Goal: Task Accomplishment & Management: Manage account settings

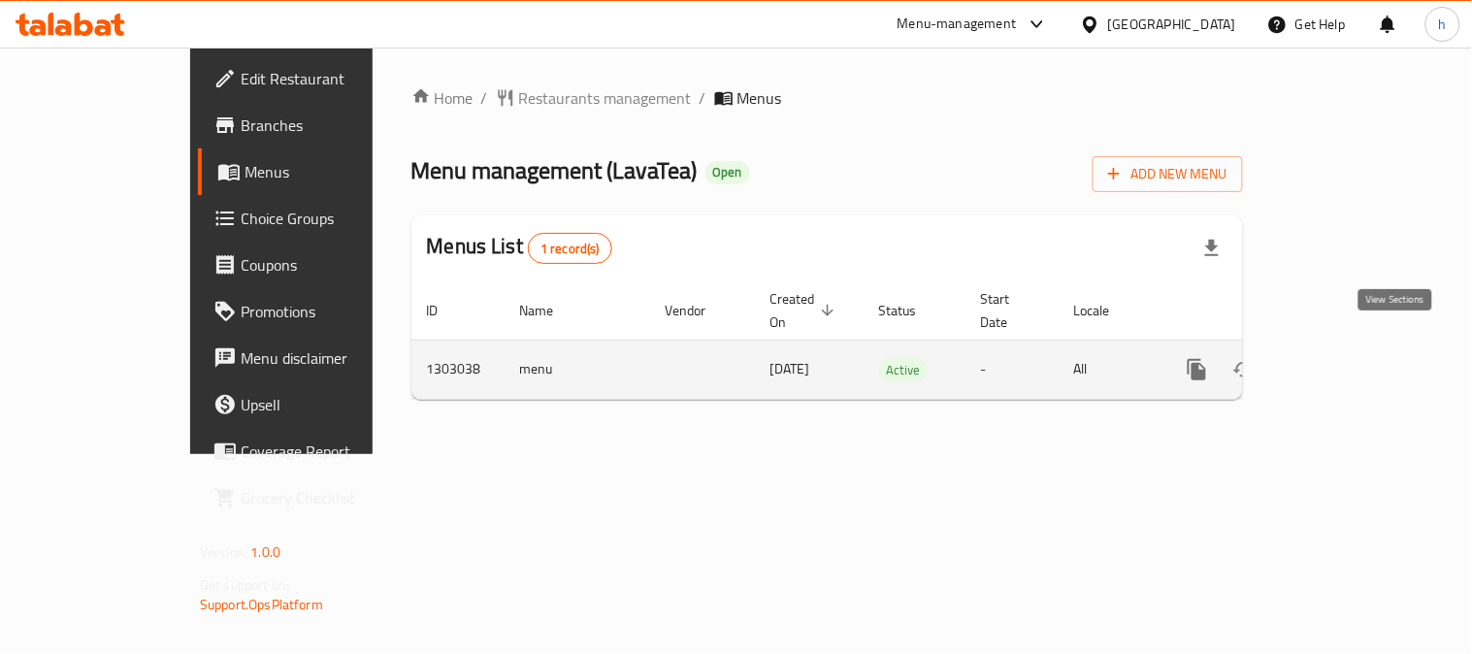
click at [1348, 358] on icon "enhanced table" at bounding box center [1336, 369] width 23 height 23
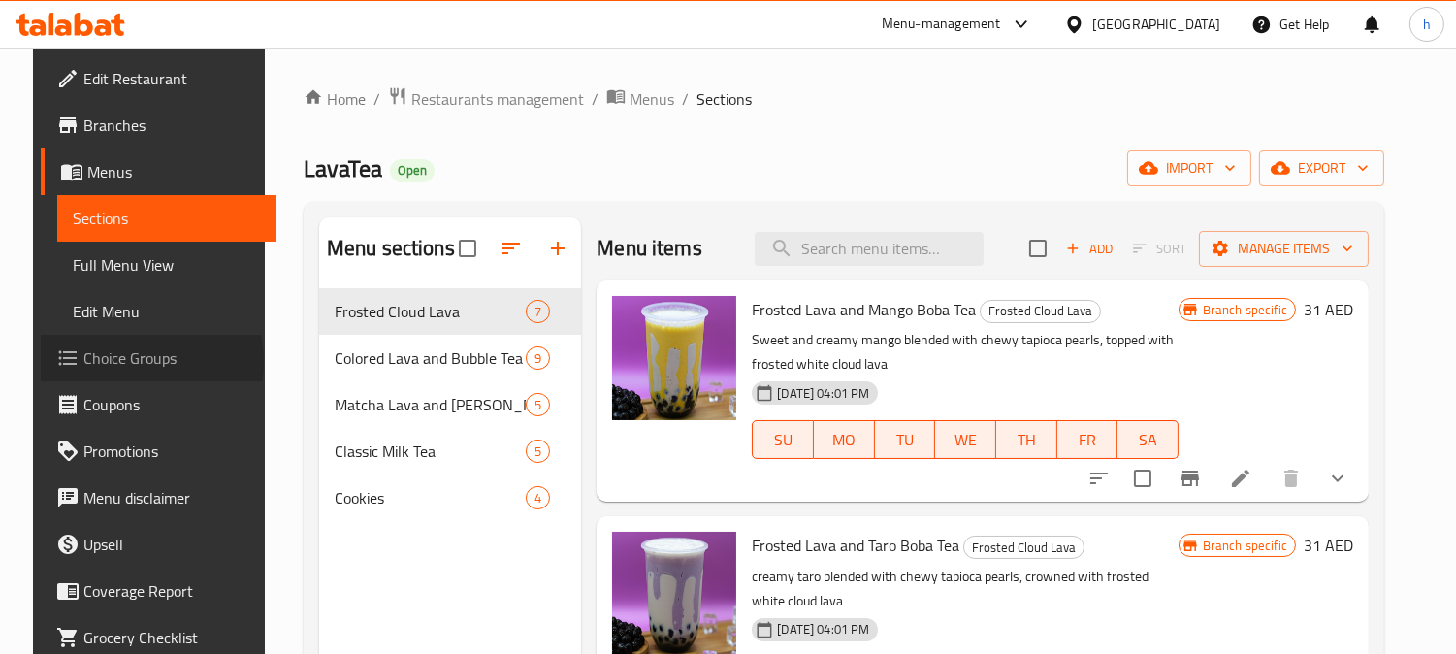
click at [99, 362] on span "Choice Groups" at bounding box center [172, 357] width 178 height 23
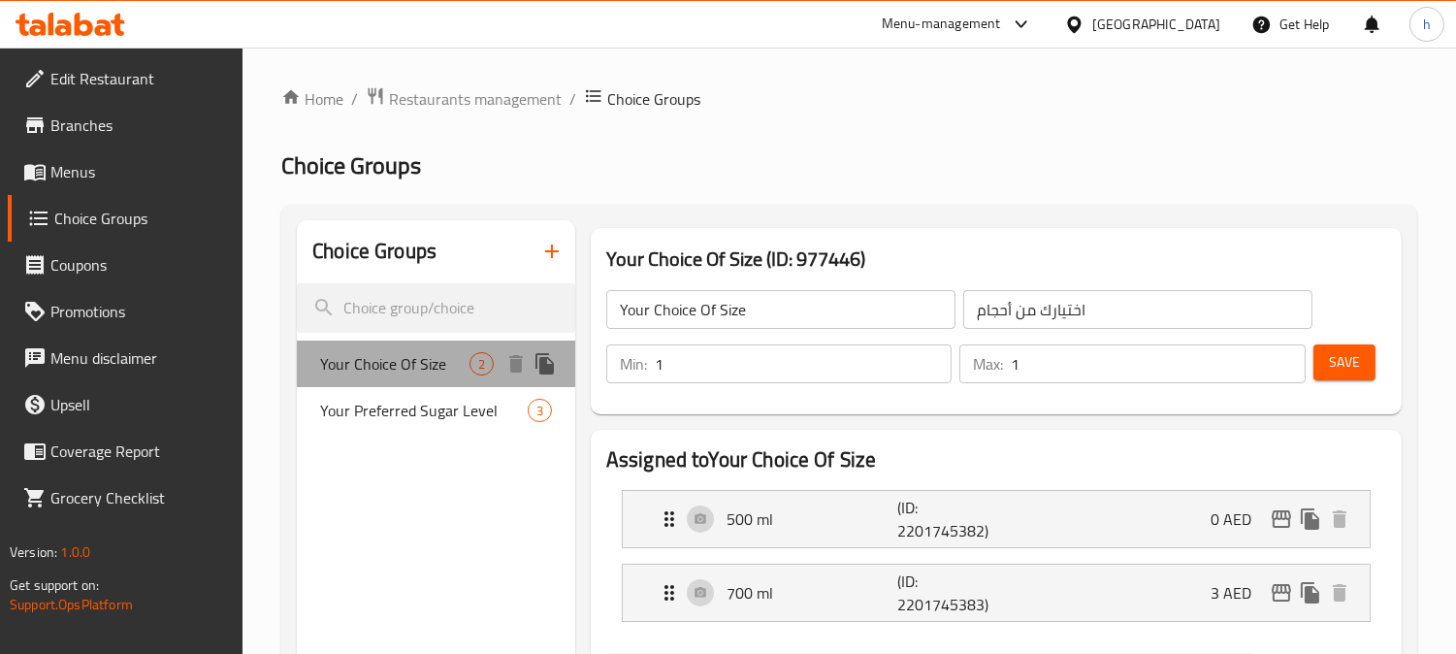
click at [378, 363] on span "Your Choice Of Size" at bounding box center [394, 363] width 149 height 23
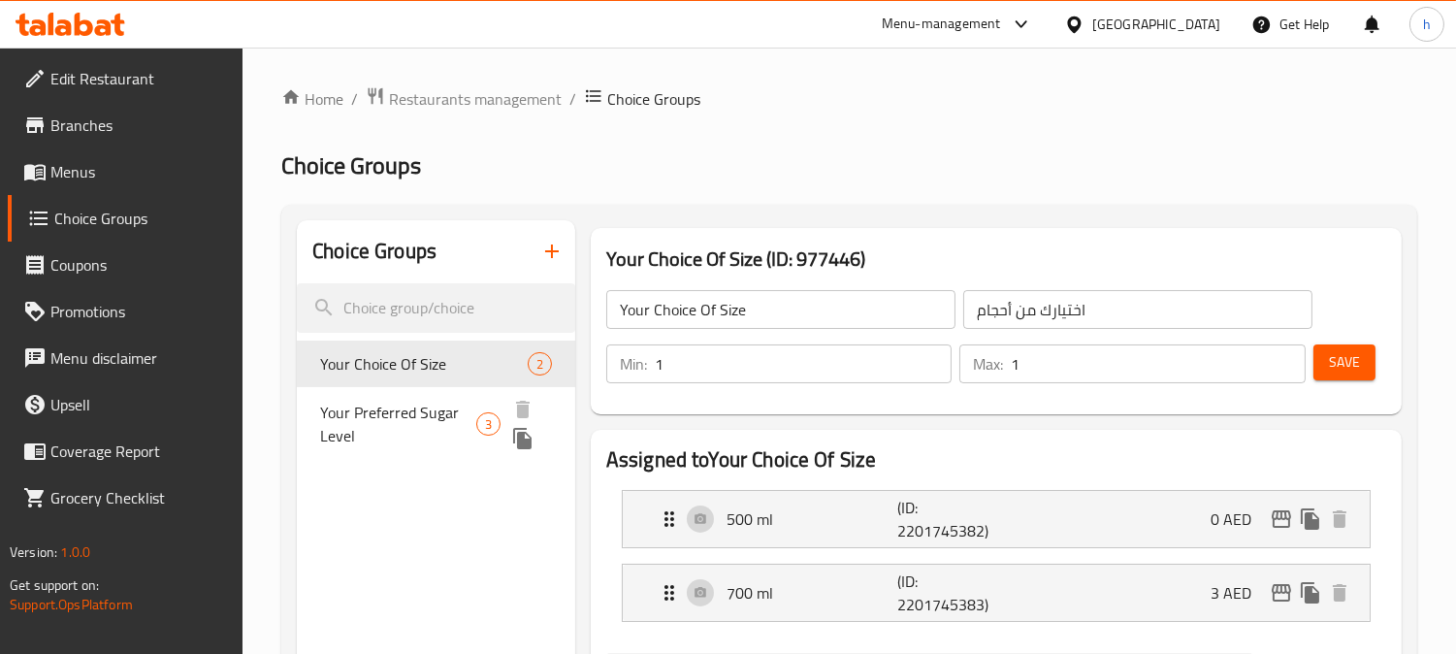
scroll to position [108, 0]
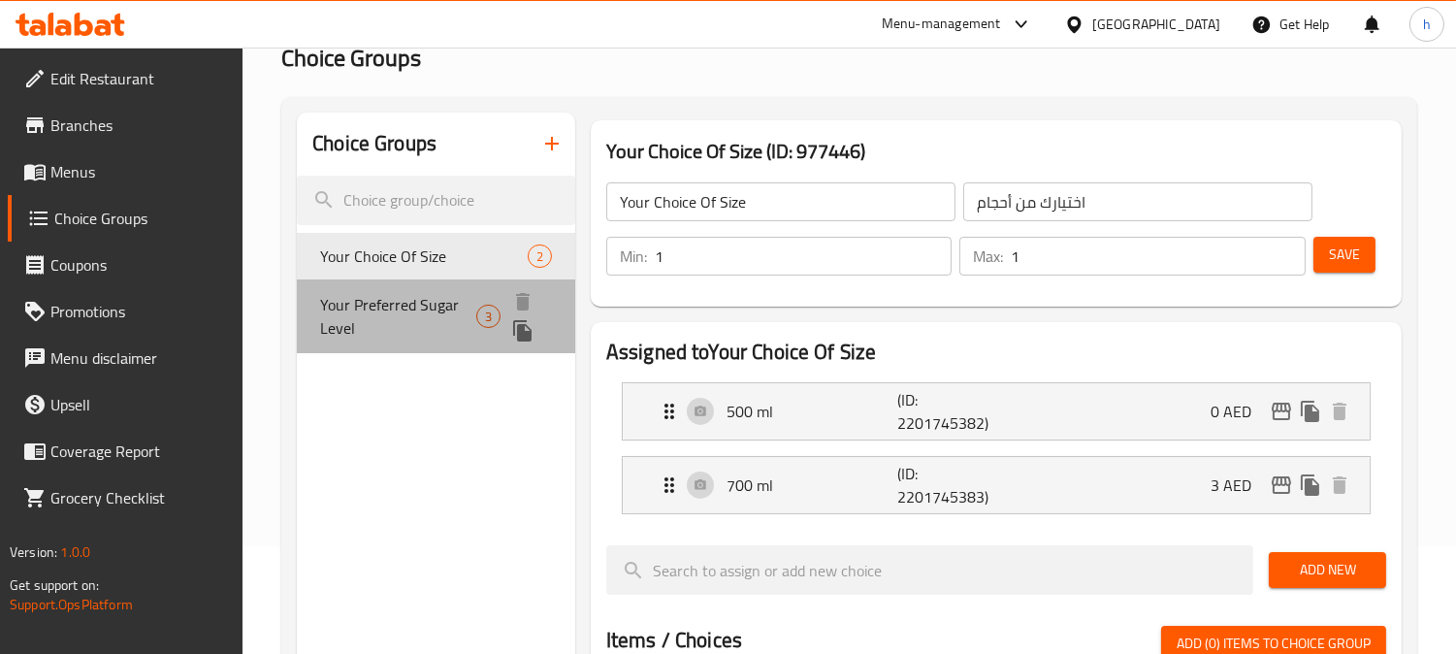
click at [420, 297] on span "Your Preferred Sugar Level" at bounding box center [398, 316] width 156 height 47
type input "Your Preferred Sugar Level"
type input "مستوى سكر ذي تفضله"
